Goal: Information Seeking & Learning: Check status

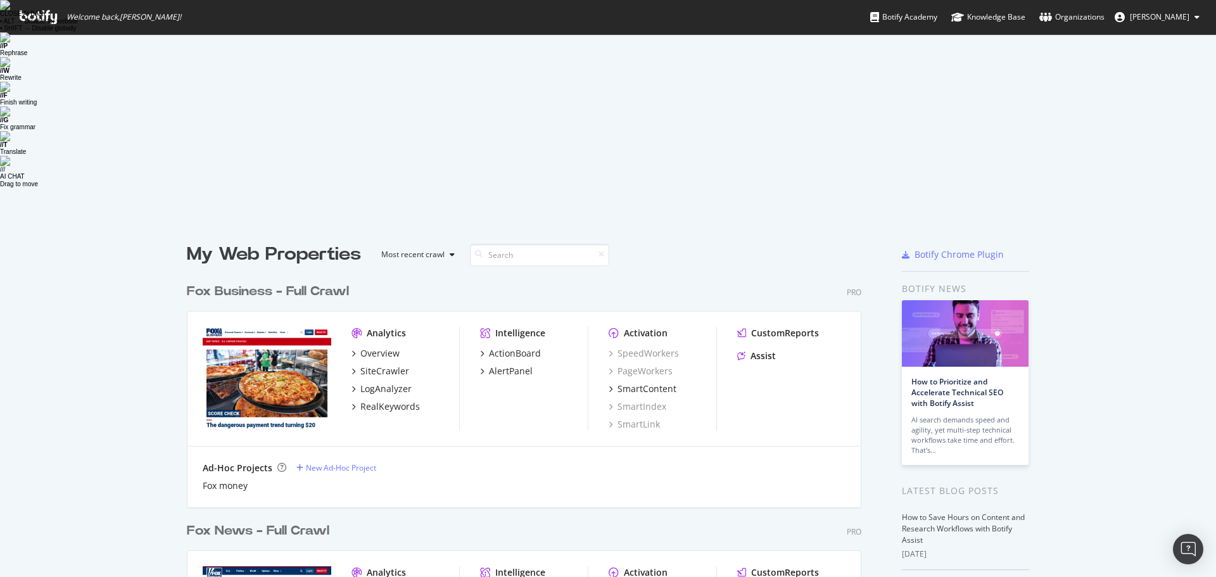
scroll to position [567, 1197]
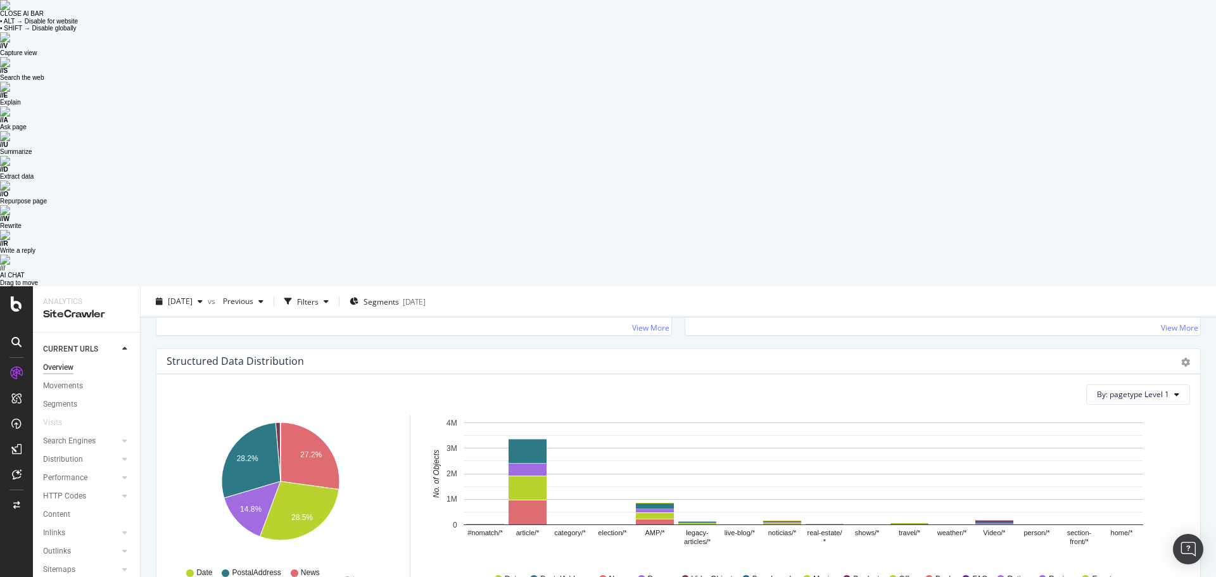
scroll to position [1203, 0]
